Goal: Find specific page/section: Find specific page/section

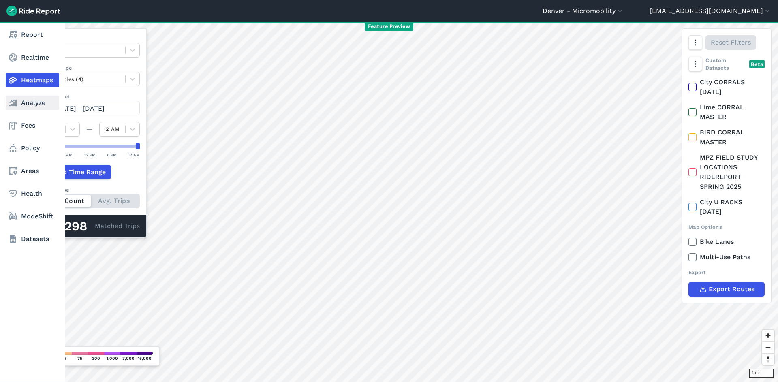
click at [39, 102] on link "Analyze" at bounding box center [32, 103] width 53 height 15
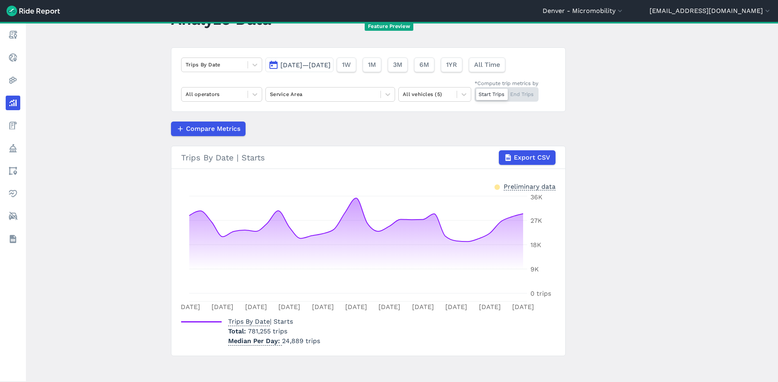
scroll to position [38, 0]
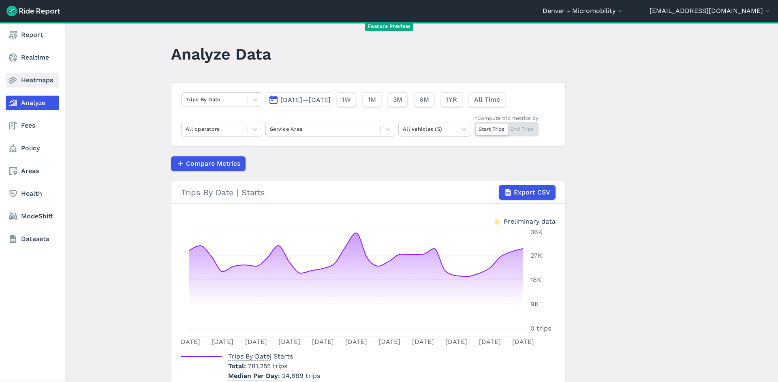
click at [30, 79] on link "Heatmaps" at bounding box center [32, 80] width 53 height 15
click at [39, 83] on link "Heatmaps" at bounding box center [32, 80] width 53 height 15
